Goal: Task Accomplishment & Management: Use online tool/utility

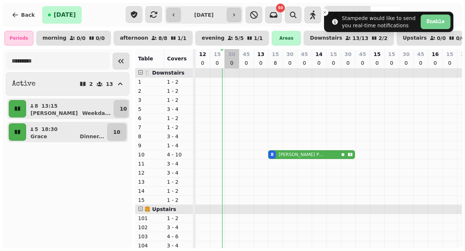
select select "*"
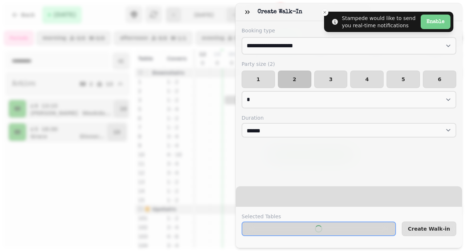
select select "****"
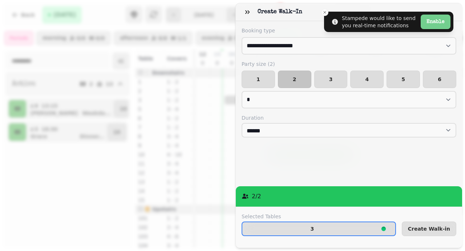
click at [412, 224] on button "Create Walk-in" at bounding box center [429, 228] width 55 height 15
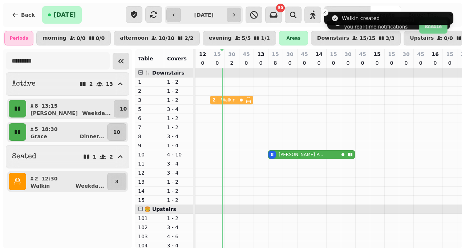
drag, startPoint x: 220, startPoint y: 99, endPoint x: 210, endPoint y: 100, distance: 9.1
click at [196, 100] on div "2 Walkin 2 Walkin" at bounding box center [196, 100] width 0 height 9
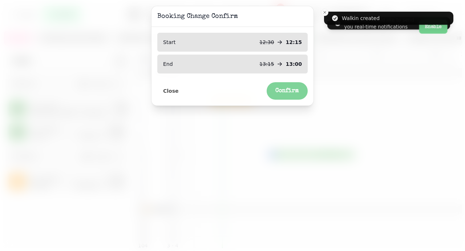
click at [283, 95] on button "Confirm" at bounding box center [287, 90] width 41 height 17
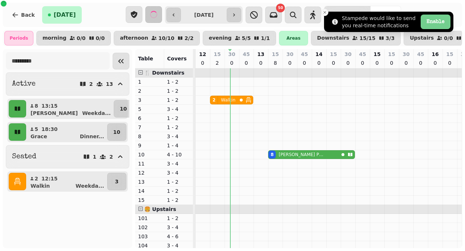
click at [325, 10] on icon "Close toast" at bounding box center [325, 12] width 4 height 4
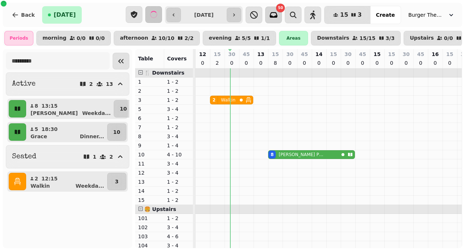
click at [278, 14] on icon "button" at bounding box center [273, 15] width 9 height 9
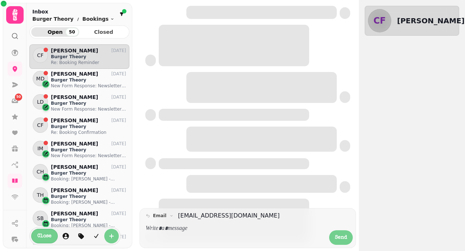
scroll to position [200, 100]
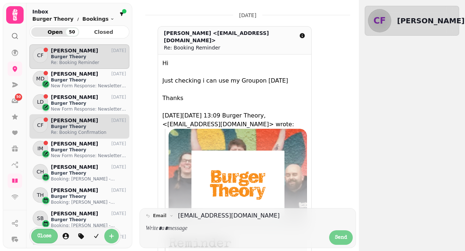
click at [88, 126] on p "Burger Theory" at bounding box center [88, 127] width 75 height 6
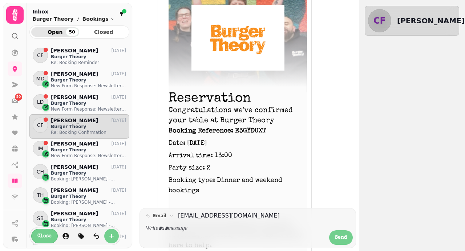
scroll to position [181, 0]
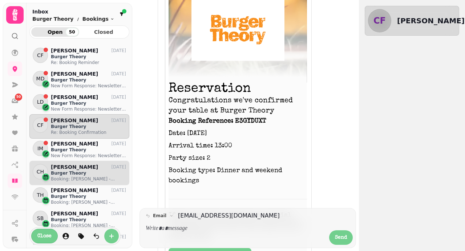
click at [80, 167] on p "Charlie Harding" at bounding box center [74, 167] width 47 height 6
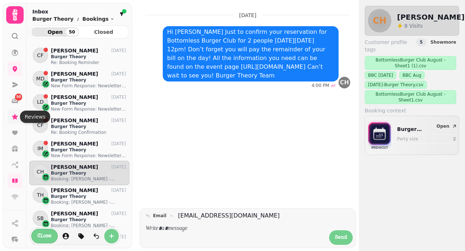
click at [16, 117] on icon at bounding box center [15, 116] width 6 height 5
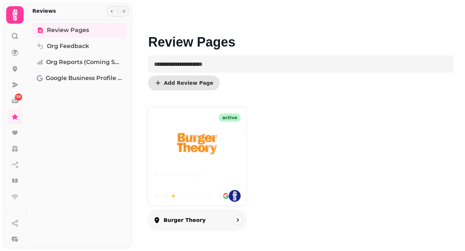
click at [172, 146] on img at bounding box center [197, 142] width 67 height 48
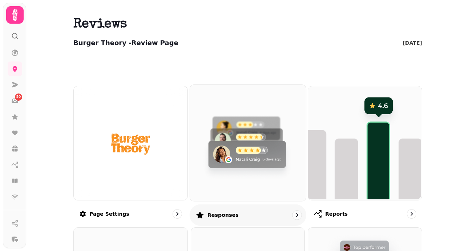
click at [236, 148] on img at bounding box center [247, 142] width 116 height 116
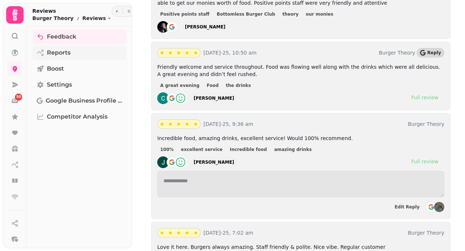
scroll to position [587, 0]
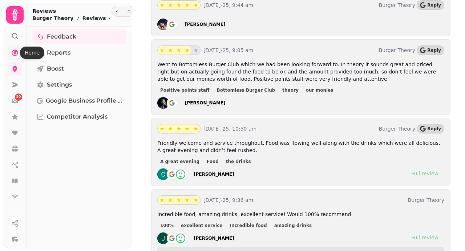
click at [14, 53] on icon at bounding box center [15, 52] width 7 height 7
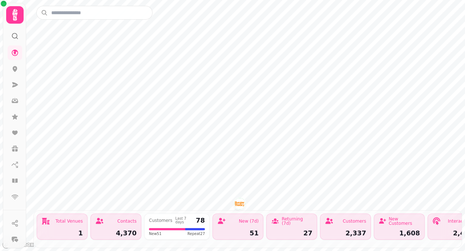
click at [15, 13] on icon at bounding box center [14, 15] width 5 height 12
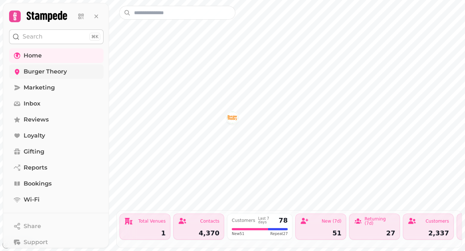
click at [37, 76] on link "Burger Theory" at bounding box center [56, 71] width 94 height 15
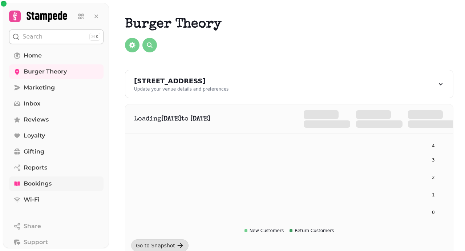
click at [33, 182] on span "Bookings" at bounding box center [38, 183] width 28 height 9
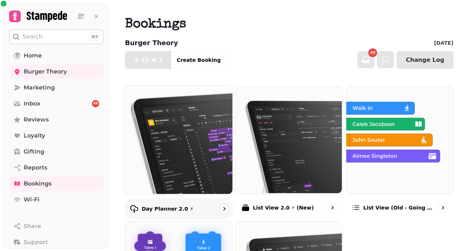
click at [182, 153] on img at bounding box center [178, 139] width 109 height 109
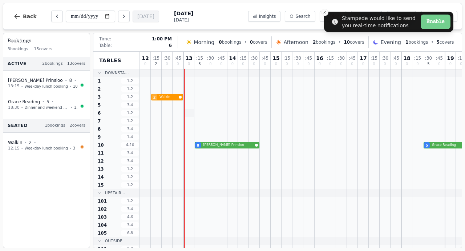
click at [188, 111] on div at bounding box center [189, 113] width 11 height 8
select select "****"
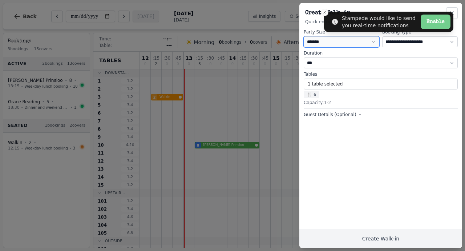
click at [349, 37] on select "* ***** * ****** * ****** * ****** * ****** * ****** * ****** * ****** * ******…" at bounding box center [342, 41] width 76 height 11
select select "*"
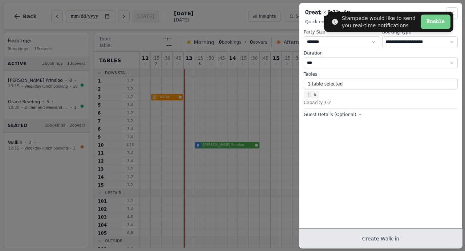
click at [354, 244] on button "Create Walk-in" at bounding box center [380, 238] width 163 height 19
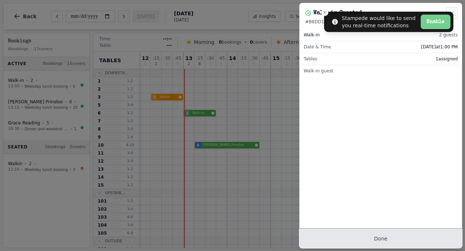
click at [405, 234] on button "Done" at bounding box center [380, 238] width 163 height 19
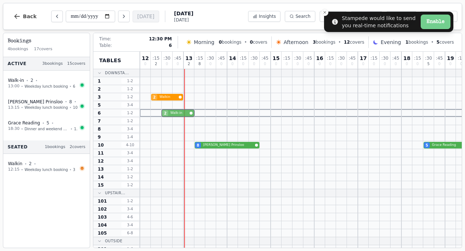
drag, startPoint x: 187, startPoint y: 112, endPoint x: 168, endPoint y: 112, distance: 18.5
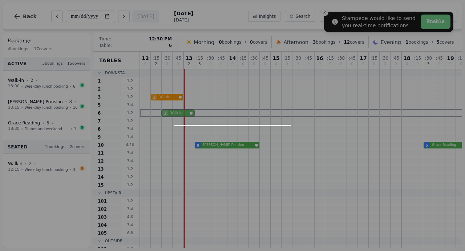
click at [168, 112] on div "2 Walk-in" at bounding box center [369, 113] width 458 height 8
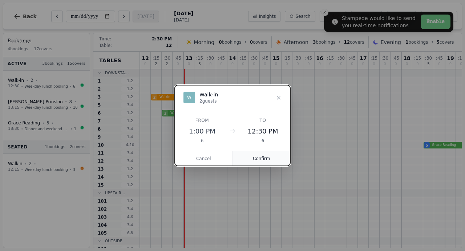
click at [254, 158] on button "Confirm" at bounding box center [262, 158] width 58 height 15
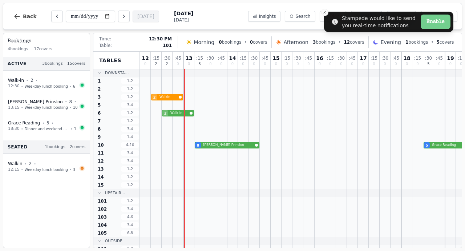
scroll to position [69, 0]
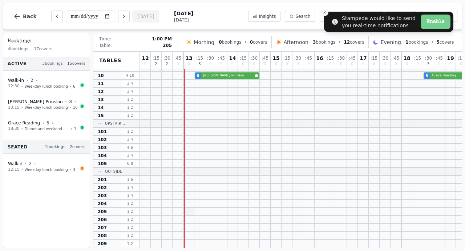
click at [190, 211] on div at bounding box center [189, 212] width 11 height 8
select select "****"
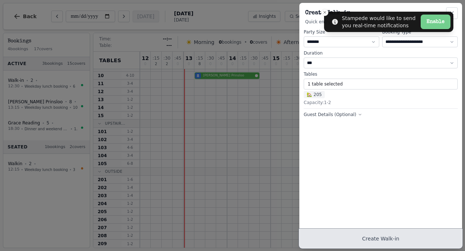
click at [350, 245] on button "Create Walk-in" at bounding box center [380, 238] width 163 height 19
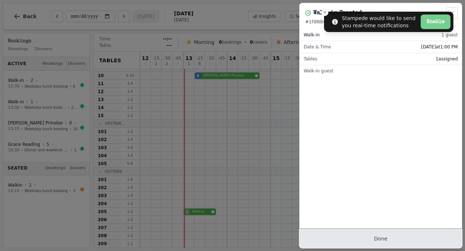
click at [357, 238] on button "Done" at bounding box center [380, 238] width 163 height 19
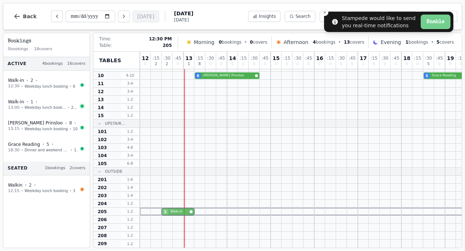
drag, startPoint x: 169, startPoint y: 212, endPoint x: 162, endPoint y: 211, distance: 7.3
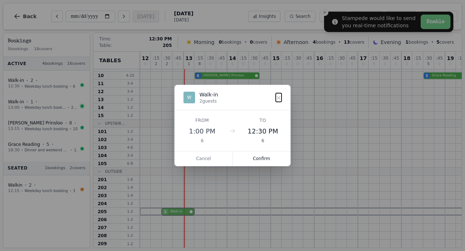
click at [162, 211] on div "1 Walk-in" at bounding box center [369, 212] width 458 height 8
click at [250, 162] on button "Confirm" at bounding box center [262, 158] width 58 height 15
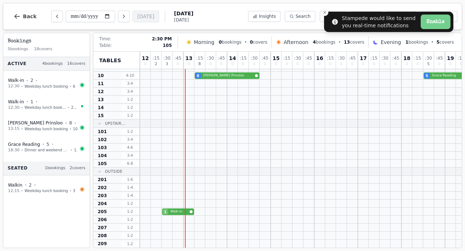
scroll to position [6, 0]
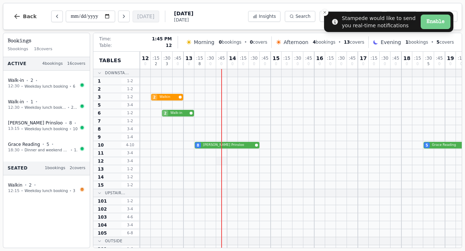
click at [225, 161] on div at bounding box center [221, 161] width 11 height 8
select select "****"
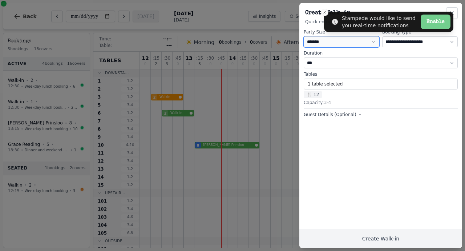
click at [310, 44] on select "* ***** * ****** * ****** * ****** * ****** * ****** * ****** * ****** * ******…" at bounding box center [342, 41] width 76 height 11
select select "*"
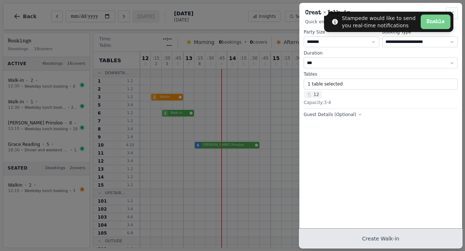
click at [378, 241] on button "Create Walk-in" at bounding box center [380, 238] width 163 height 19
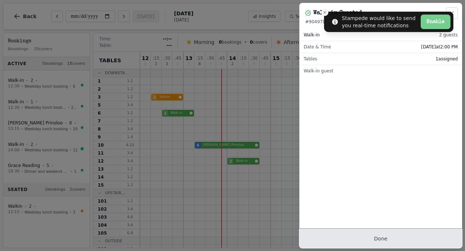
click at [378, 241] on button "Done" at bounding box center [380, 238] width 163 height 19
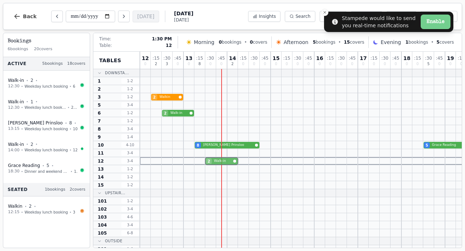
drag, startPoint x: 230, startPoint y: 159, endPoint x: 204, endPoint y: 157, distance: 26.6
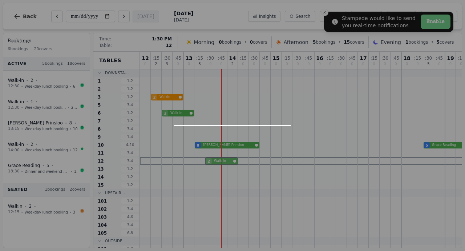
click at [204, 157] on div "2 Walk-in" at bounding box center [369, 161] width 458 height 8
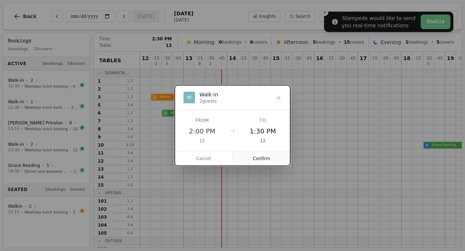
click at [249, 160] on button "Confirm" at bounding box center [262, 158] width 58 height 15
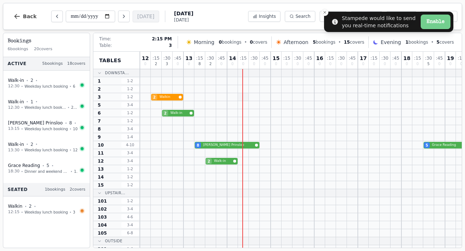
click at [245, 96] on div at bounding box center [243, 97] width 11 height 8
select select "****"
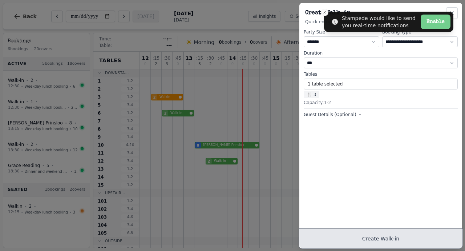
click at [369, 236] on button "Create Walk-in" at bounding box center [380, 238] width 163 height 19
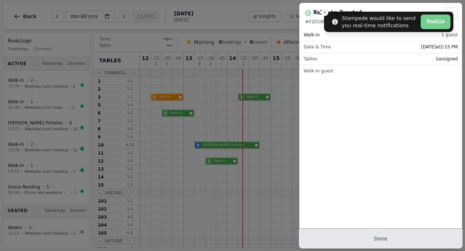
click at [375, 237] on button "Done" at bounding box center [380, 238] width 163 height 19
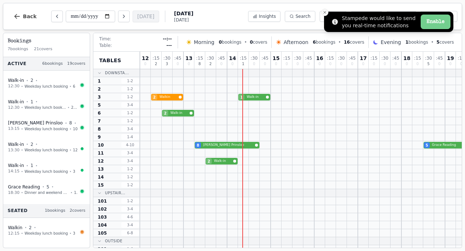
click at [326, 13] on line "Close toast" at bounding box center [325, 12] width 2 height 2
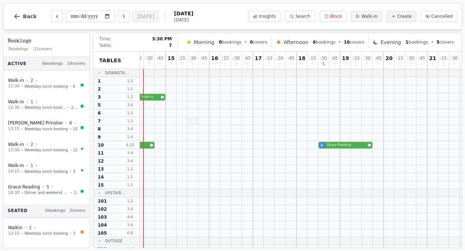
scroll to position [0, 106]
click at [150, 135] on div at bounding box center [148, 137] width 11 height 8
select select "****"
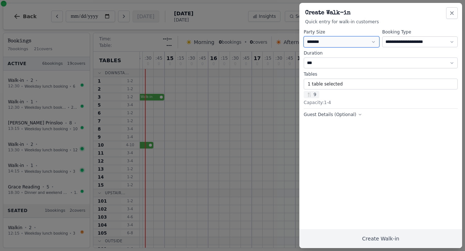
click at [329, 41] on select "* ***** * ****** * ****** * ****** * ****** * ****** * ****** * ****** * ******…" at bounding box center [342, 41] width 76 height 11
select select "*"
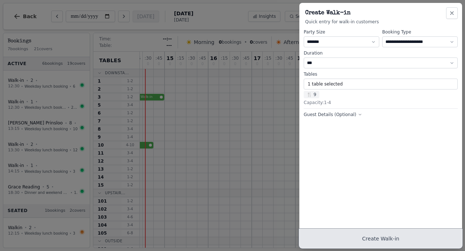
click at [365, 242] on button "Create Walk-in" at bounding box center [380, 238] width 163 height 19
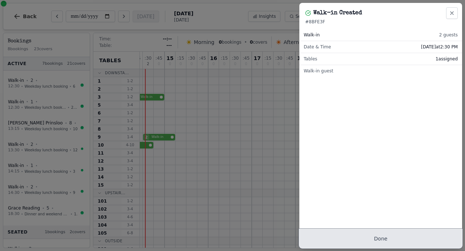
click at [365, 242] on button "Done" at bounding box center [380, 238] width 163 height 19
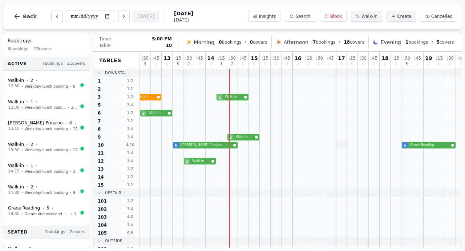
scroll to position [0, 21]
